Goal: Transaction & Acquisition: Purchase product/service

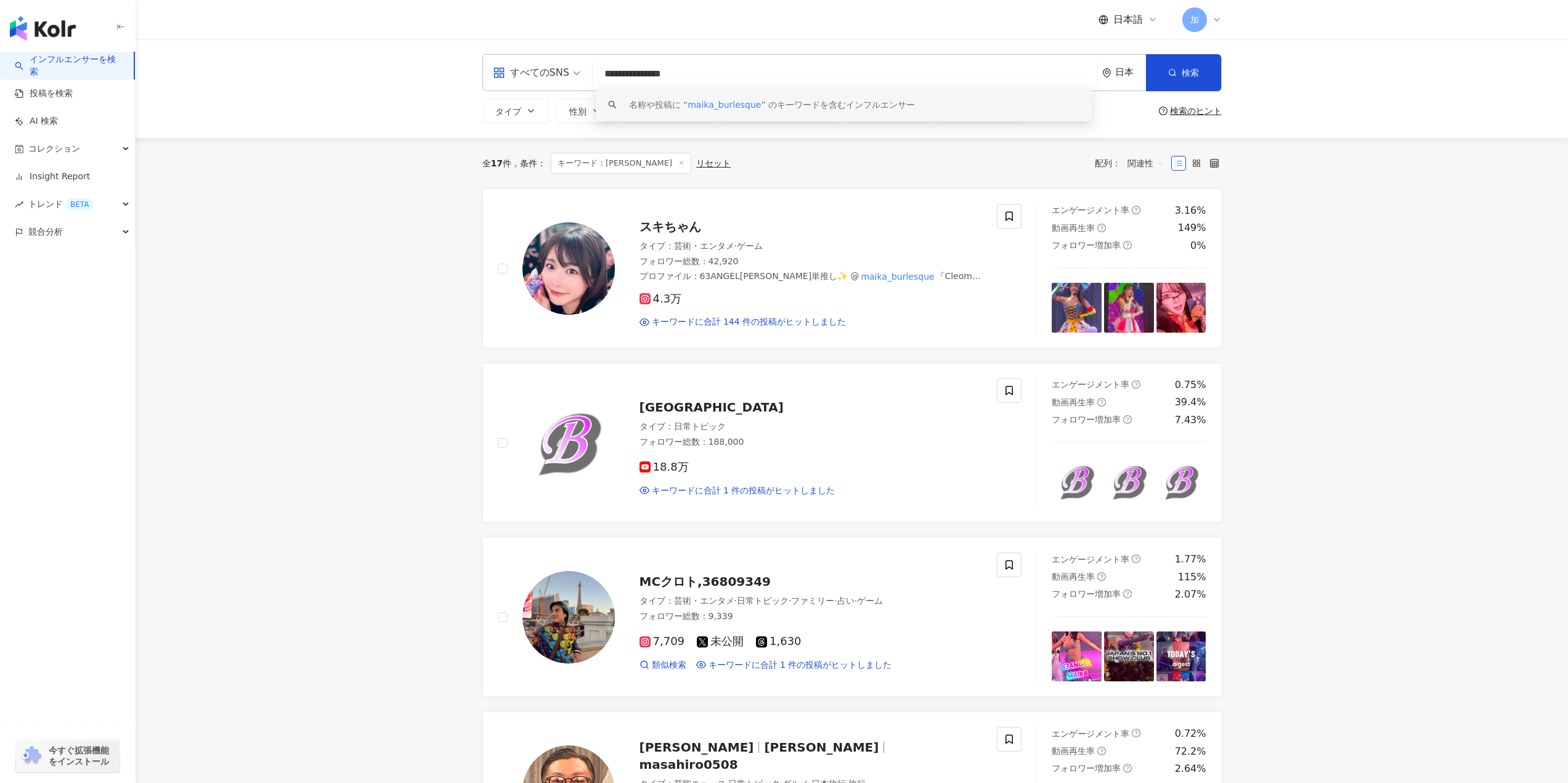
click at [688, 77] on input "**********" at bounding box center [845, 74] width 494 height 23
click at [873, 279] on mark "maika_burlesque" at bounding box center [897, 276] width 77 height 14
drag, startPoint x: 700, startPoint y: 78, endPoint x: 599, endPoint y: 77, distance: 101.0
click at [599, 77] on input "**********" at bounding box center [845, 74] width 494 height 23
type input "*****"
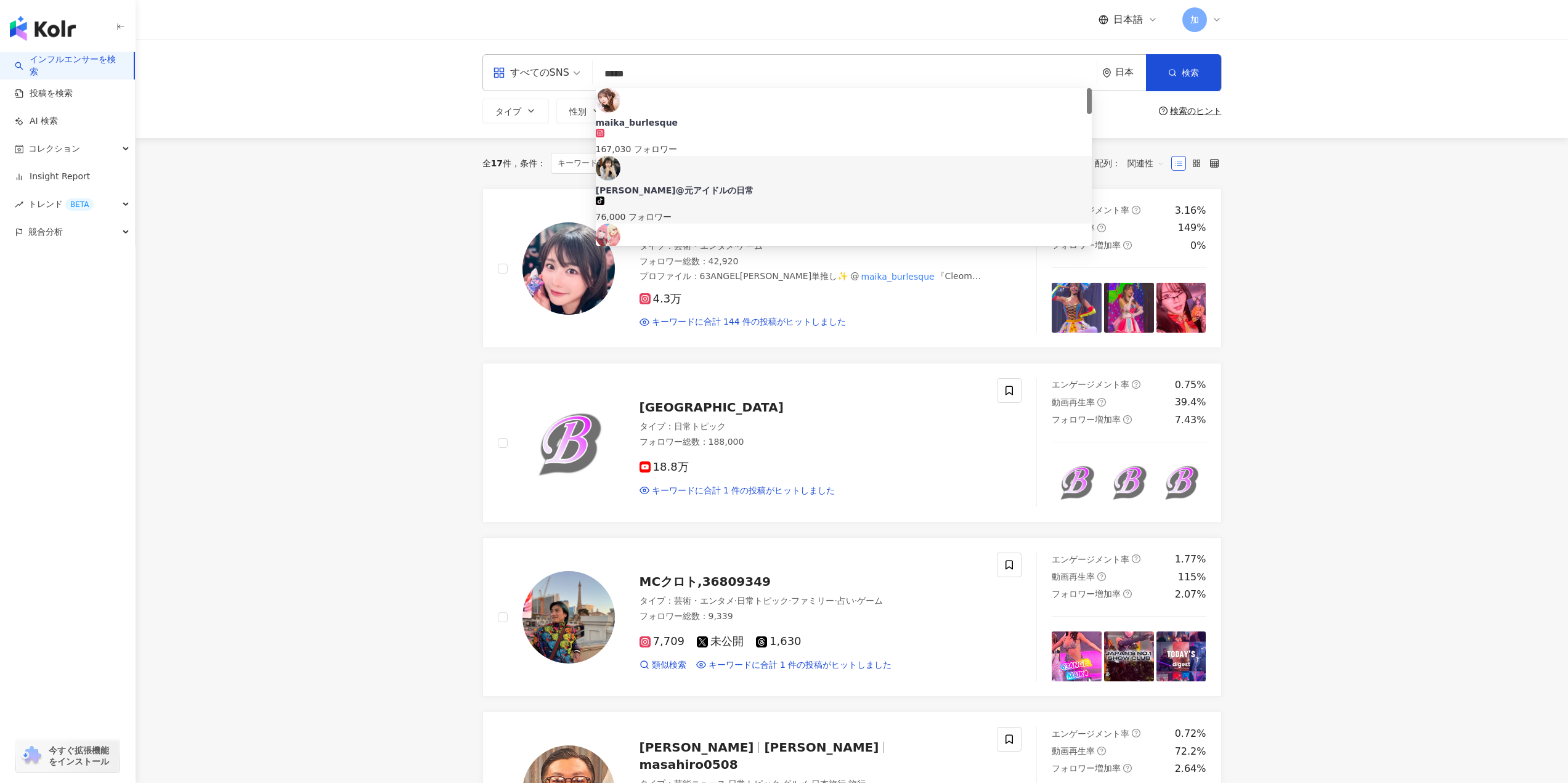
click at [725, 184] on div "[PERSON_NAME]@元アイドルの日常" at bounding box center [843, 191] width 496 height 12
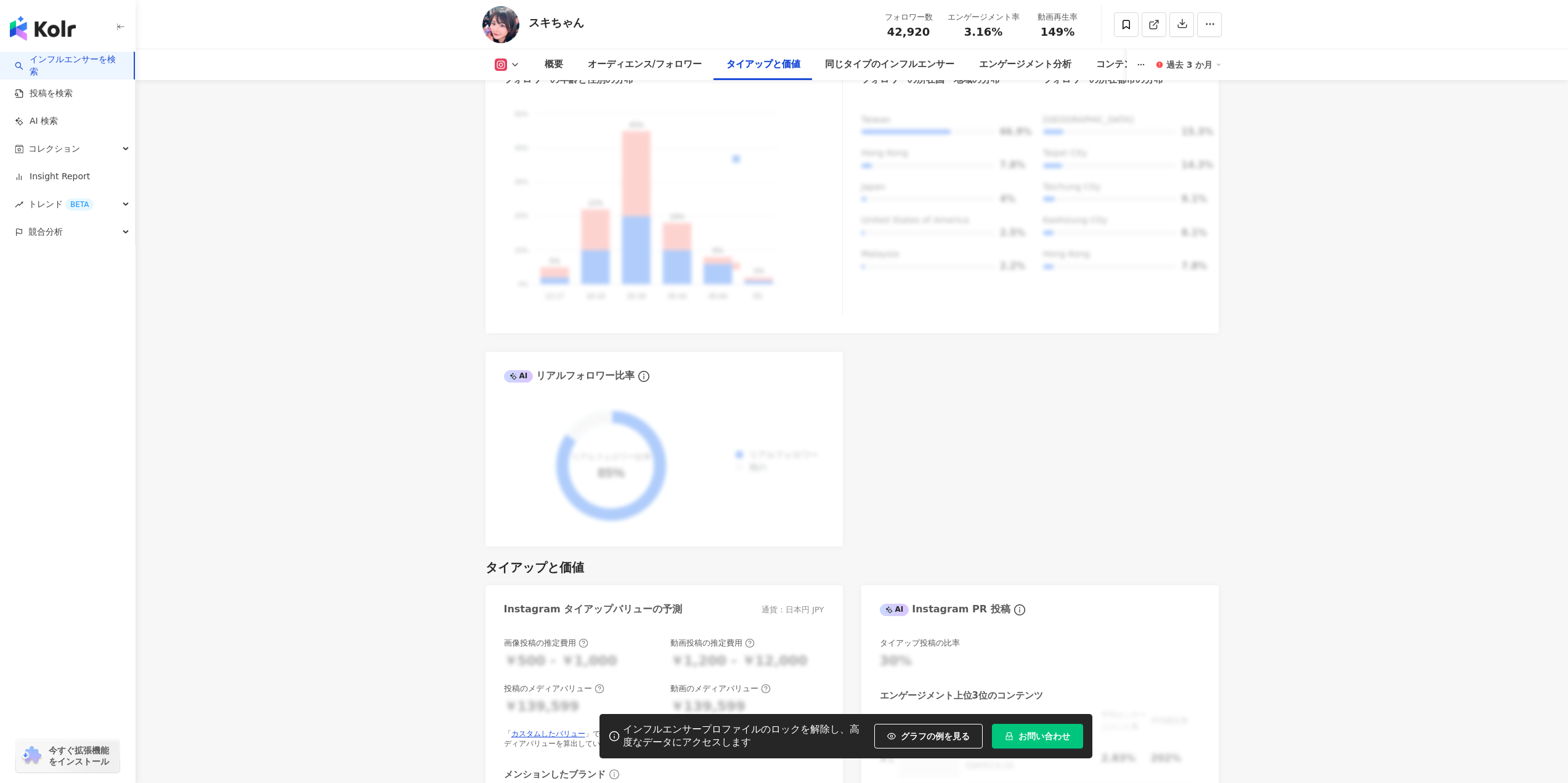
scroll to position [1726, 0]
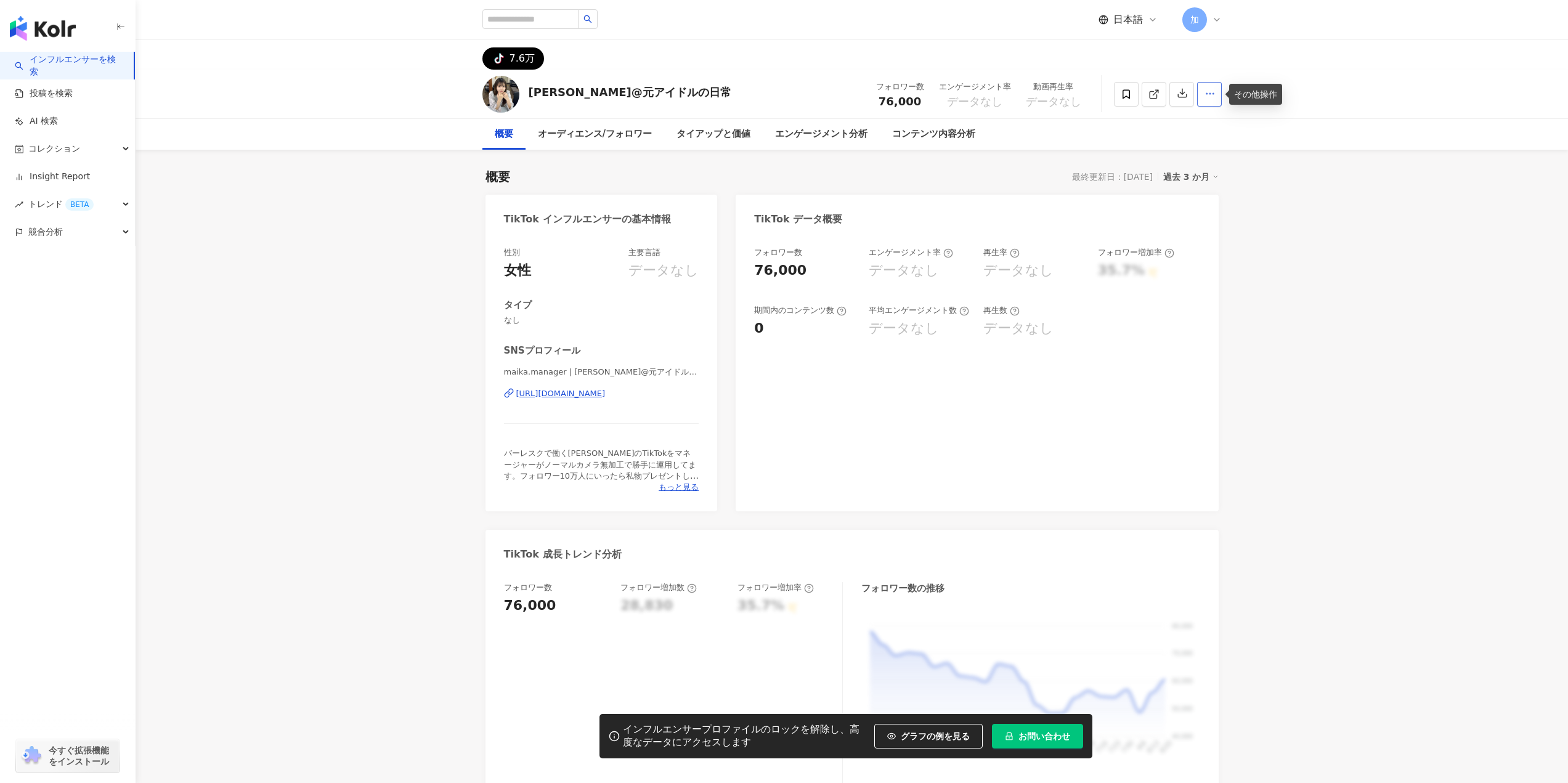
click at [1206, 95] on icon "button" at bounding box center [1209, 94] width 11 height 11
click at [1189, 91] on button "button" at bounding box center [1182, 94] width 25 height 25
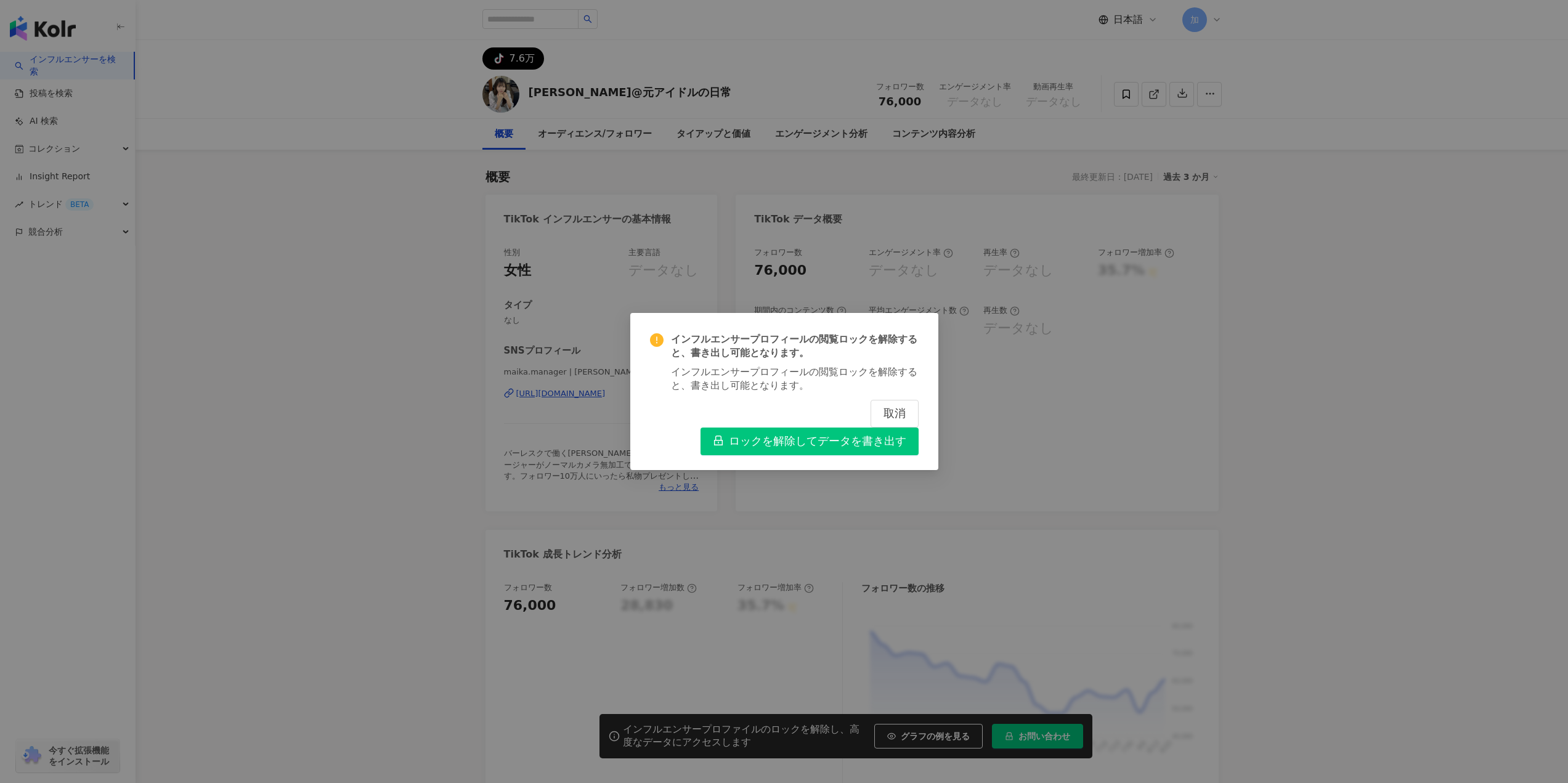
click at [836, 446] on span "ロックを解除してデータを書き出す" at bounding box center [817, 442] width 177 height 14
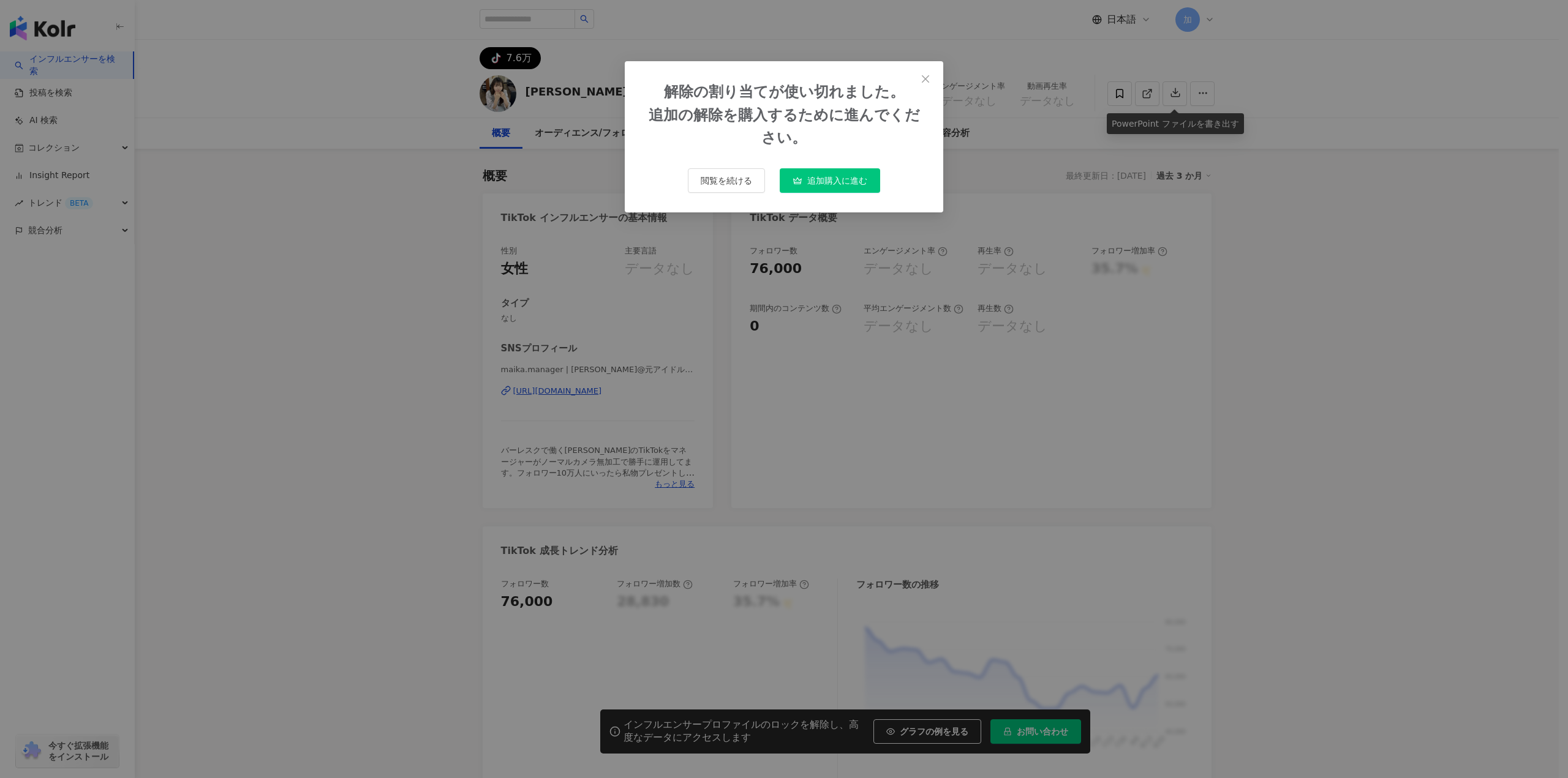
click at [848, 179] on span "追加購入に進む" at bounding box center [837, 180] width 60 height 10
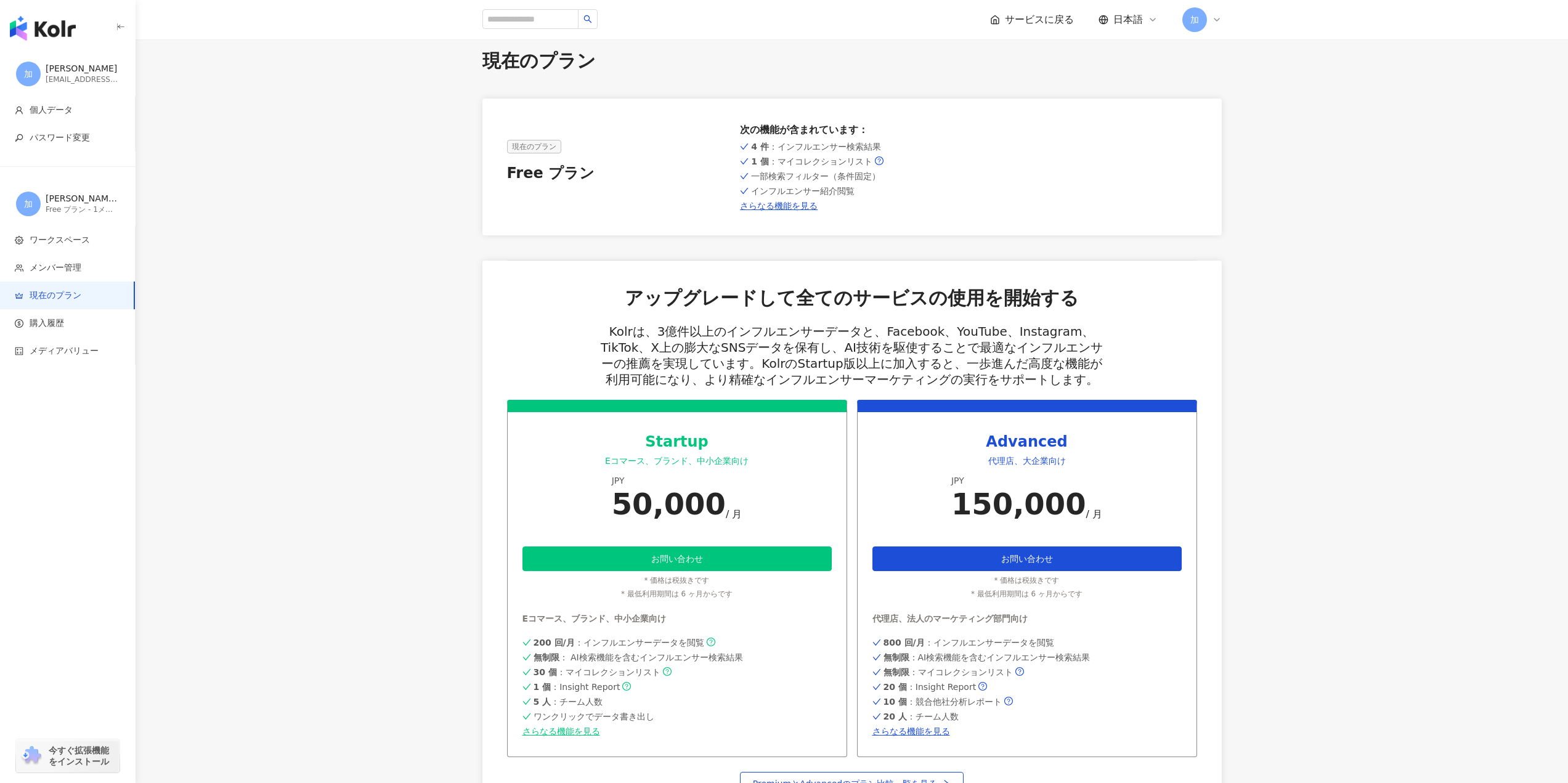
scroll to position [62, 0]
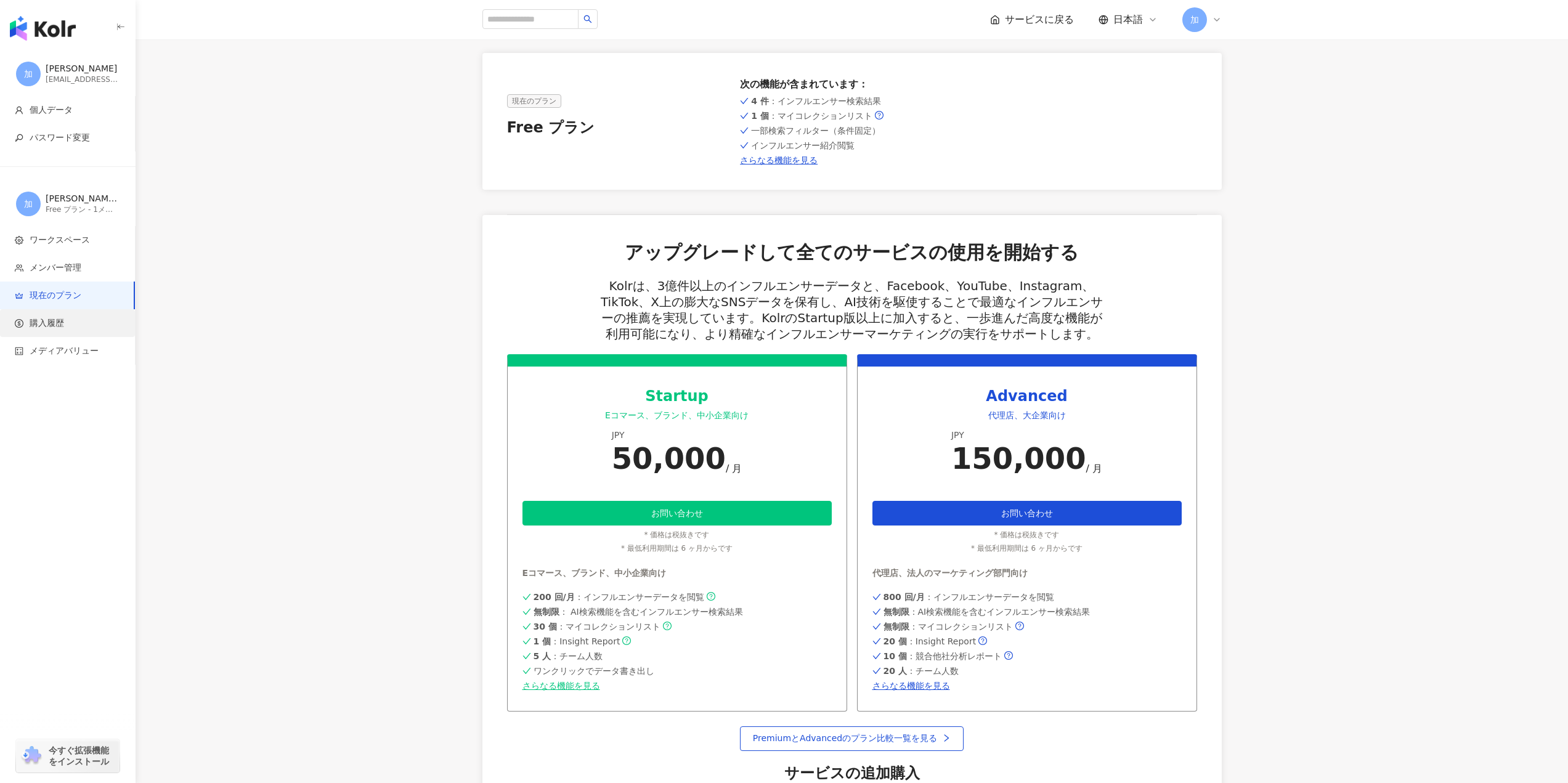
click at [51, 327] on span "購入履歴" at bounding box center [46, 324] width 35 height 12
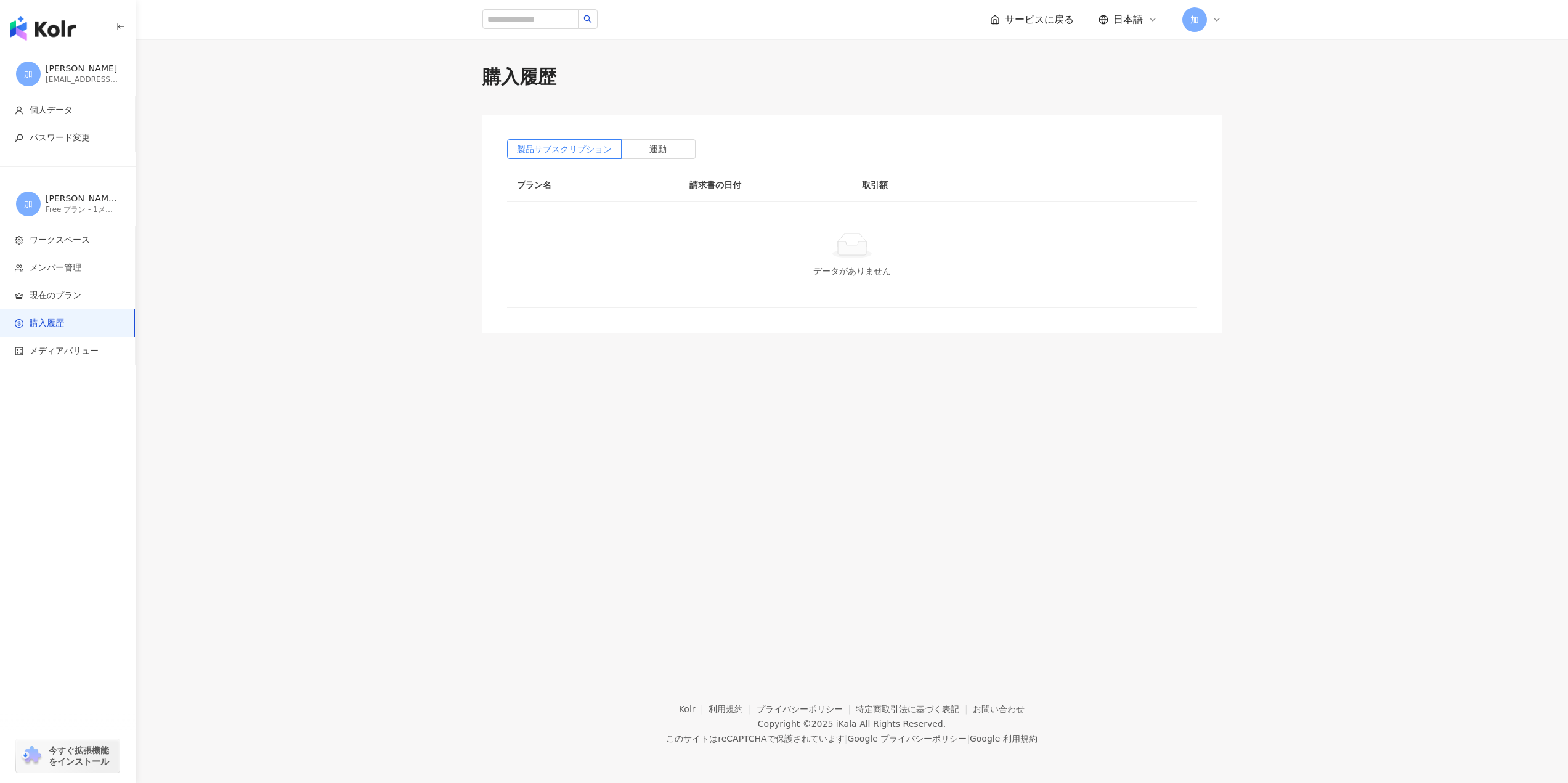
click at [1062, 20] on span "サービスに戻る" at bounding box center [1039, 20] width 69 height 14
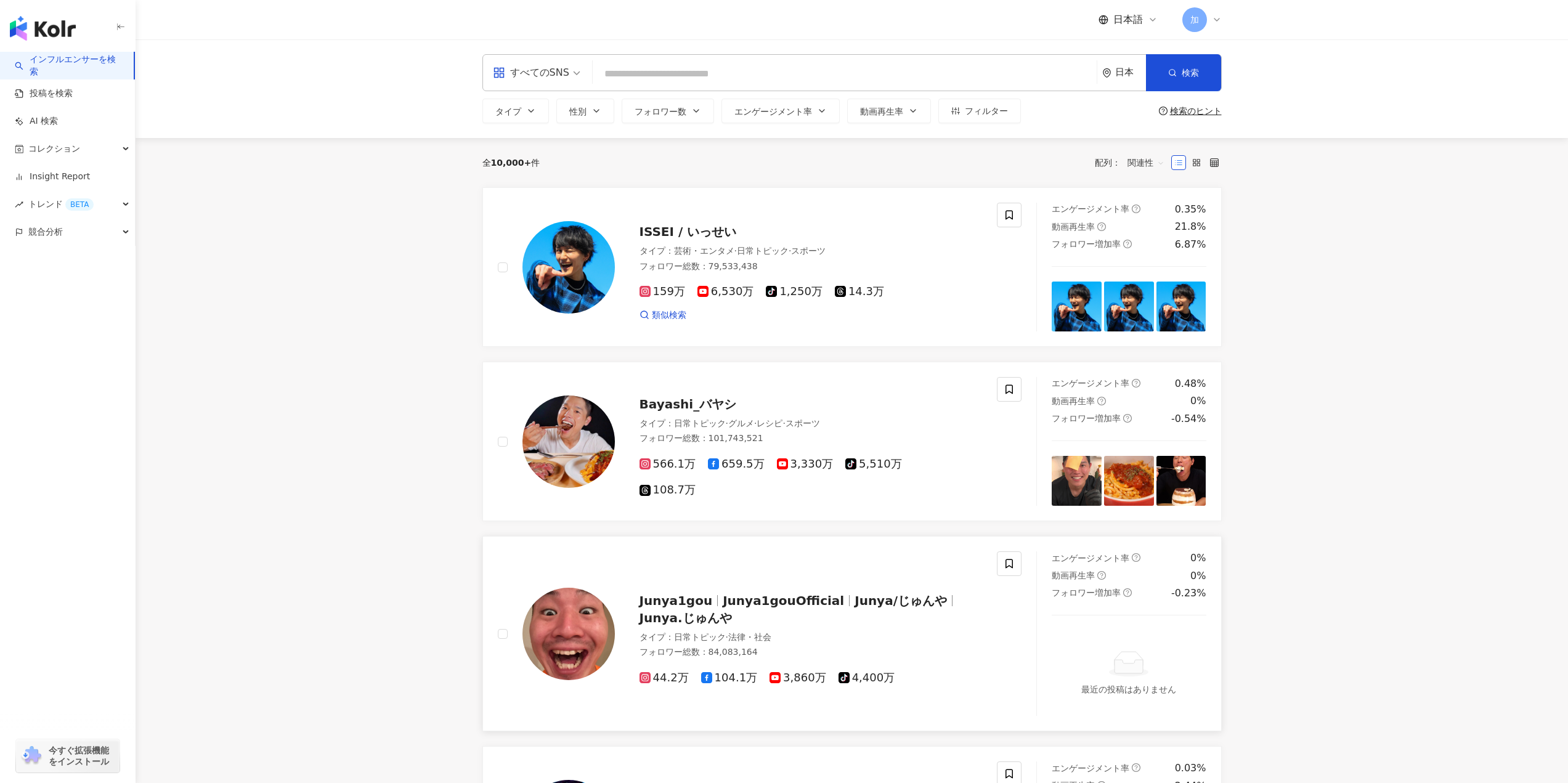
drag, startPoint x: 339, startPoint y: 659, endPoint x: 645, endPoint y: 719, distance: 311.8
click at [339, 659] on main "すべてのSNS 日本 検索 タイプ 性別 フォロワー数 エンゲージメント率 動画再生率 フィルター 検索のヒント 全 10,000+ 件 配列： 関連性 IS…" at bounding box center [852, 678] width 1432 height 1277
